Goal: Transaction & Acquisition: Purchase product/service

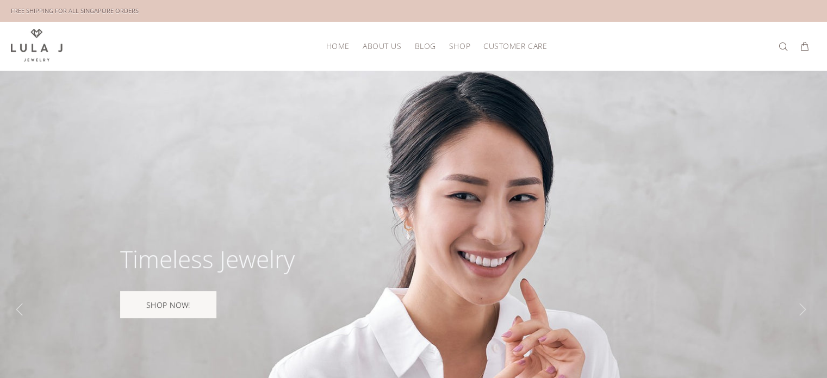
click at [344, 45] on span "HOME" at bounding box center [337, 46] width 23 height 8
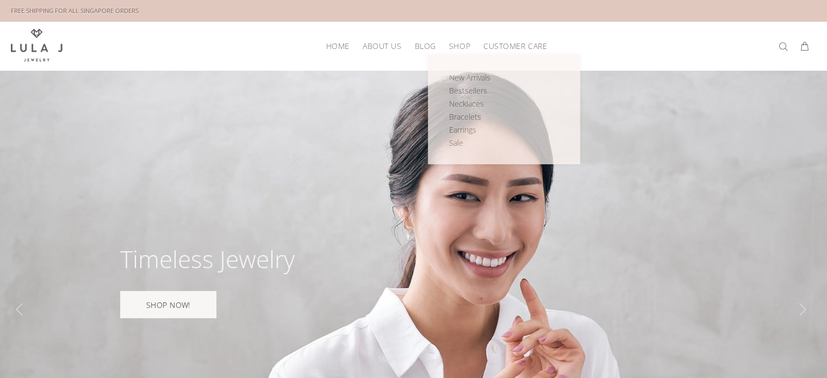
click at [457, 46] on span "Shop" at bounding box center [459, 46] width 21 height 8
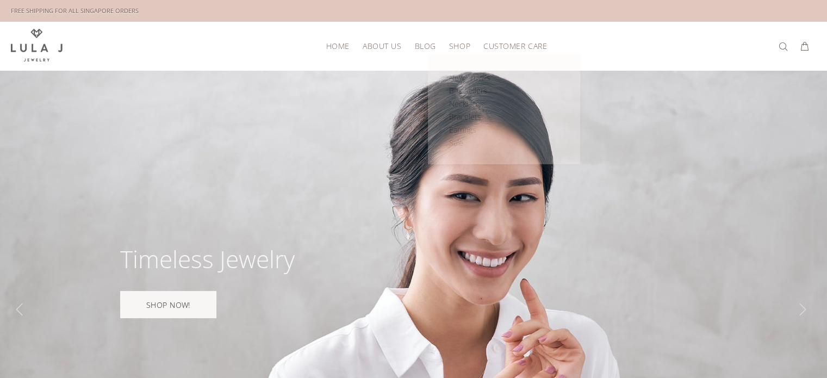
click at [462, 42] on span "Shop" at bounding box center [459, 46] width 21 height 8
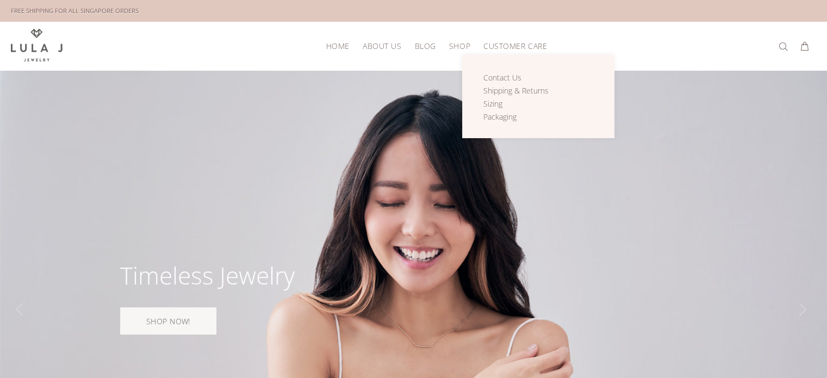
click at [509, 42] on span "Customer Care" at bounding box center [516, 46] width 64 height 8
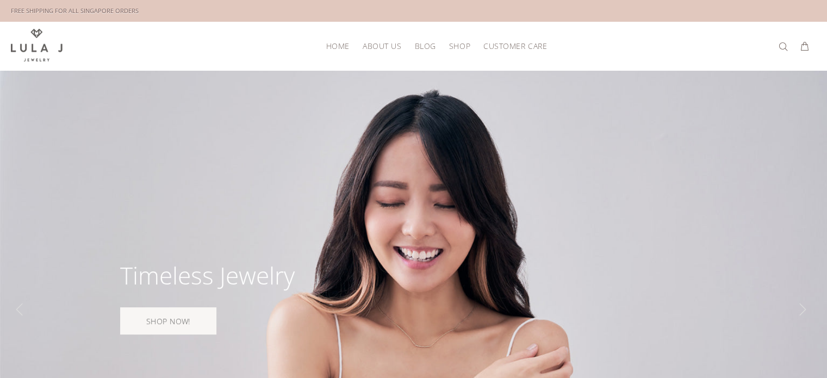
click at [463, 44] on span "Shop" at bounding box center [459, 46] width 21 height 8
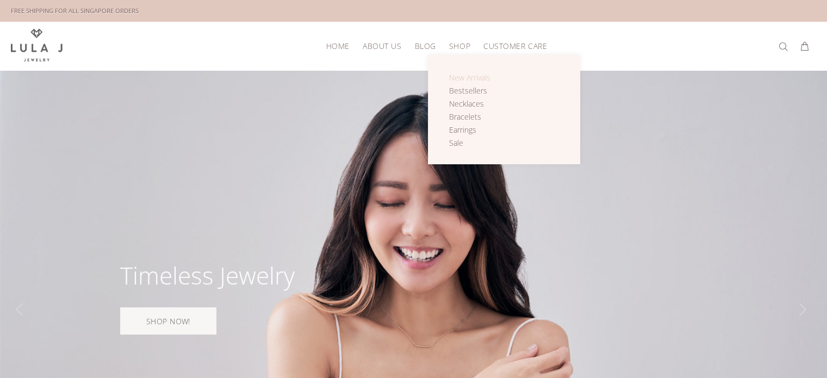
click at [468, 72] on span "New Arrivals" at bounding box center [469, 77] width 41 height 10
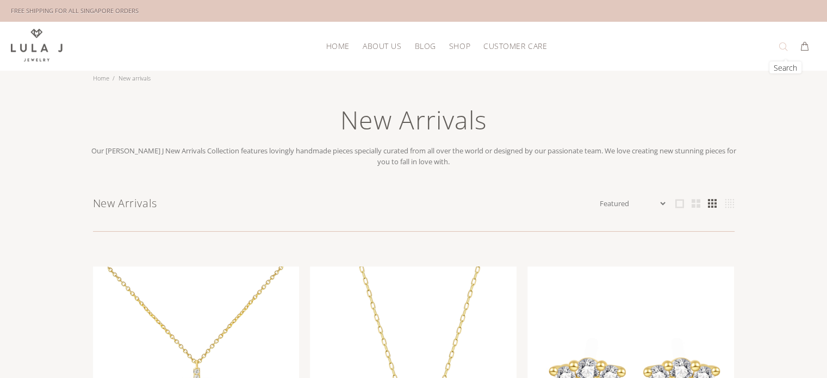
click at [781, 42] on button at bounding box center [785, 46] width 15 height 17
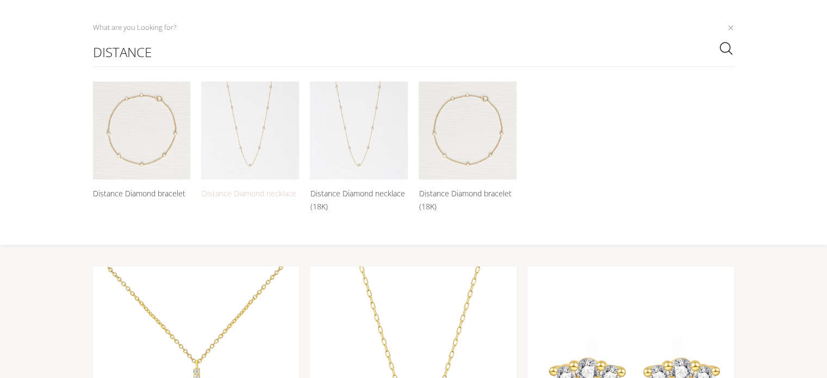
type input "distance"
click at [279, 147] on img at bounding box center [250, 131] width 98 height 98
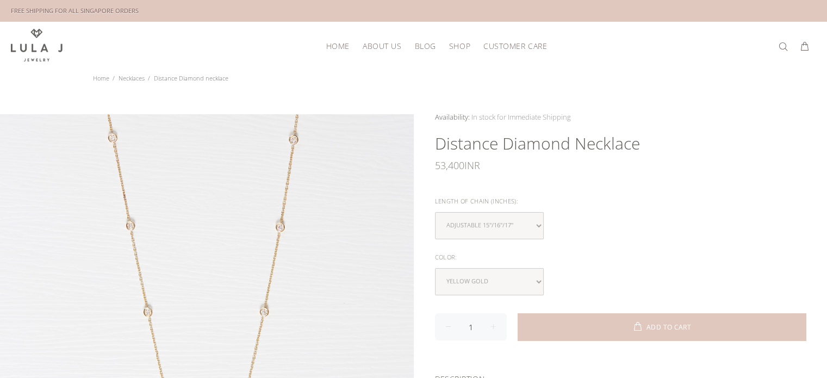
scroll to position [109, 0]
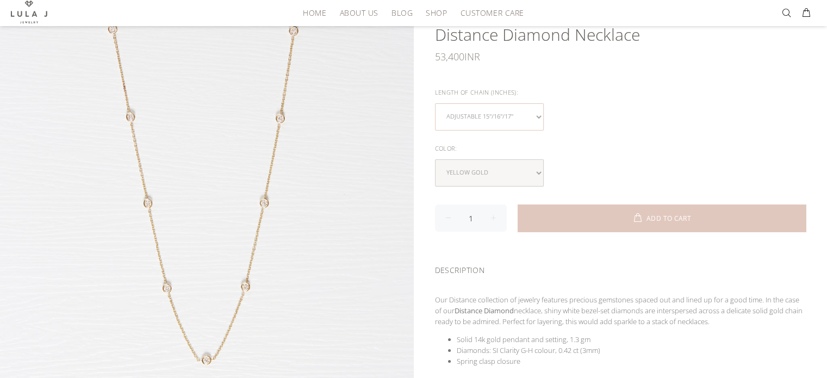
click at [528, 109] on select "Adjustable 15"/16"/17"" at bounding box center [489, 116] width 109 height 27
drag, startPoint x: 571, startPoint y: 115, endPoint x: 568, endPoint y: 122, distance: 8.3
click at [571, 115] on div "Adjustable 15"/16"/17"" at bounding box center [620, 116] width 371 height 27
click at [541, 174] on select "yellow gold rose gold white gold" at bounding box center [489, 172] width 109 height 27
click at [551, 171] on div "yellow gold rose gold white gold" at bounding box center [620, 172] width 371 height 27
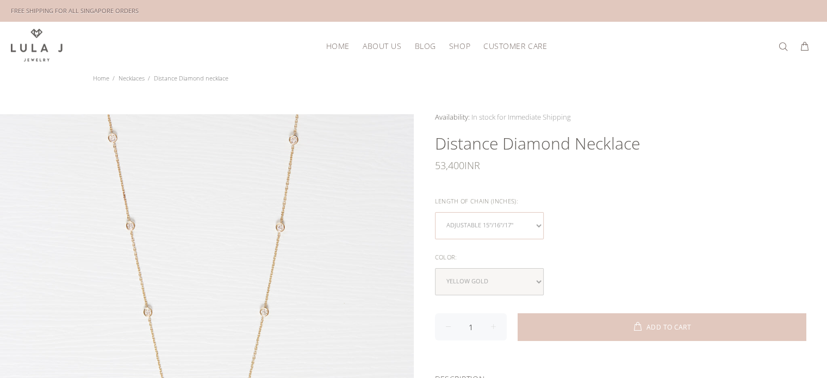
click at [530, 224] on select "Adjustable 15"/16"/17"" at bounding box center [489, 225] width 109 height 27
